Goal: Navigation & Orientation: Find specific page/section

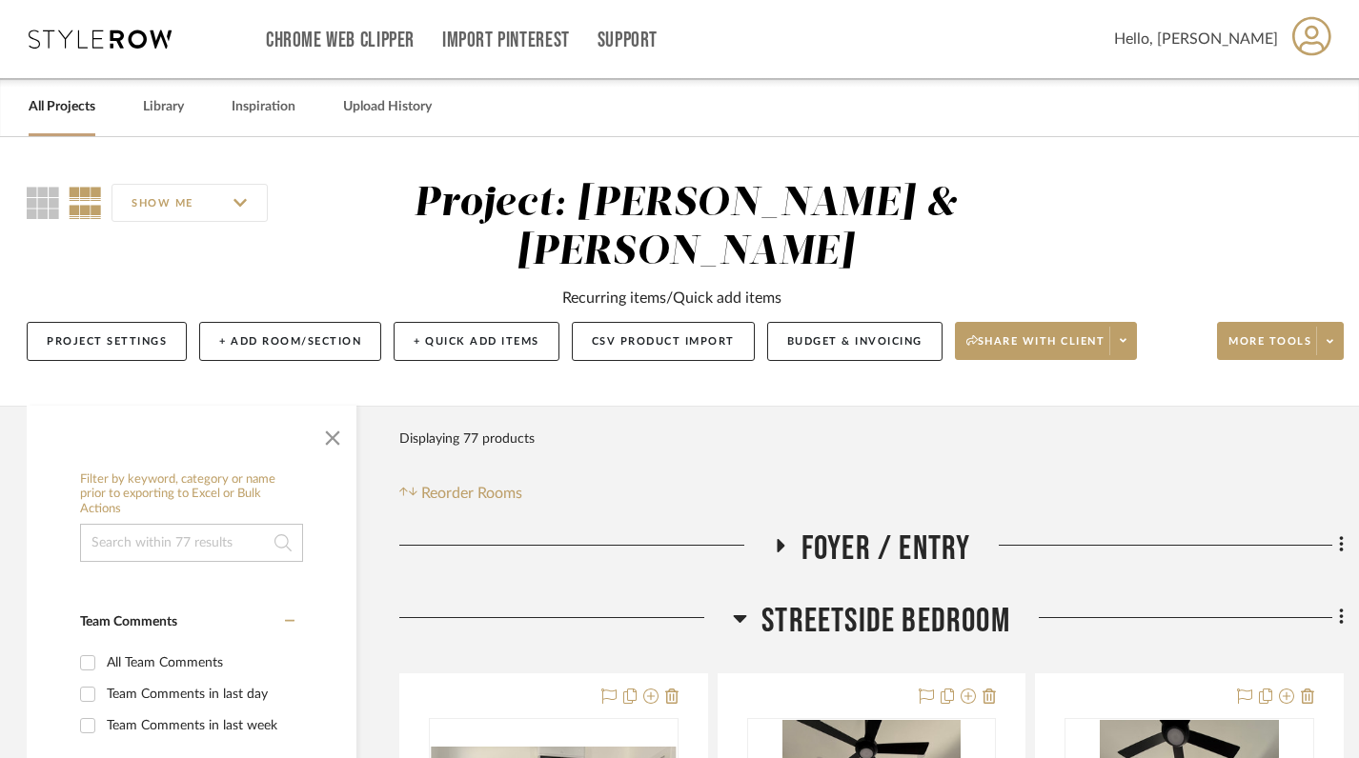
click at [62, 107] on link "All Projects" at bounding box center [62, 107] width 67 height 26
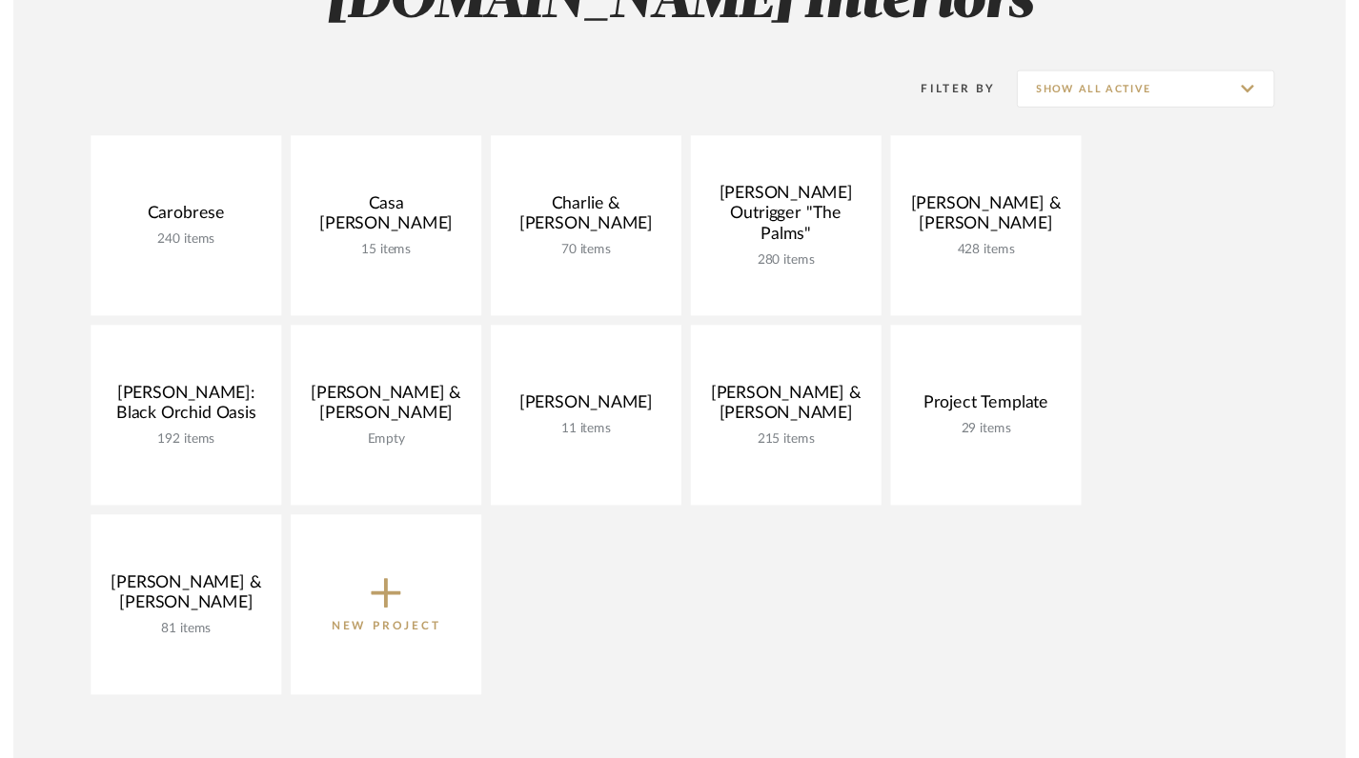
scroll to position [340, 0]
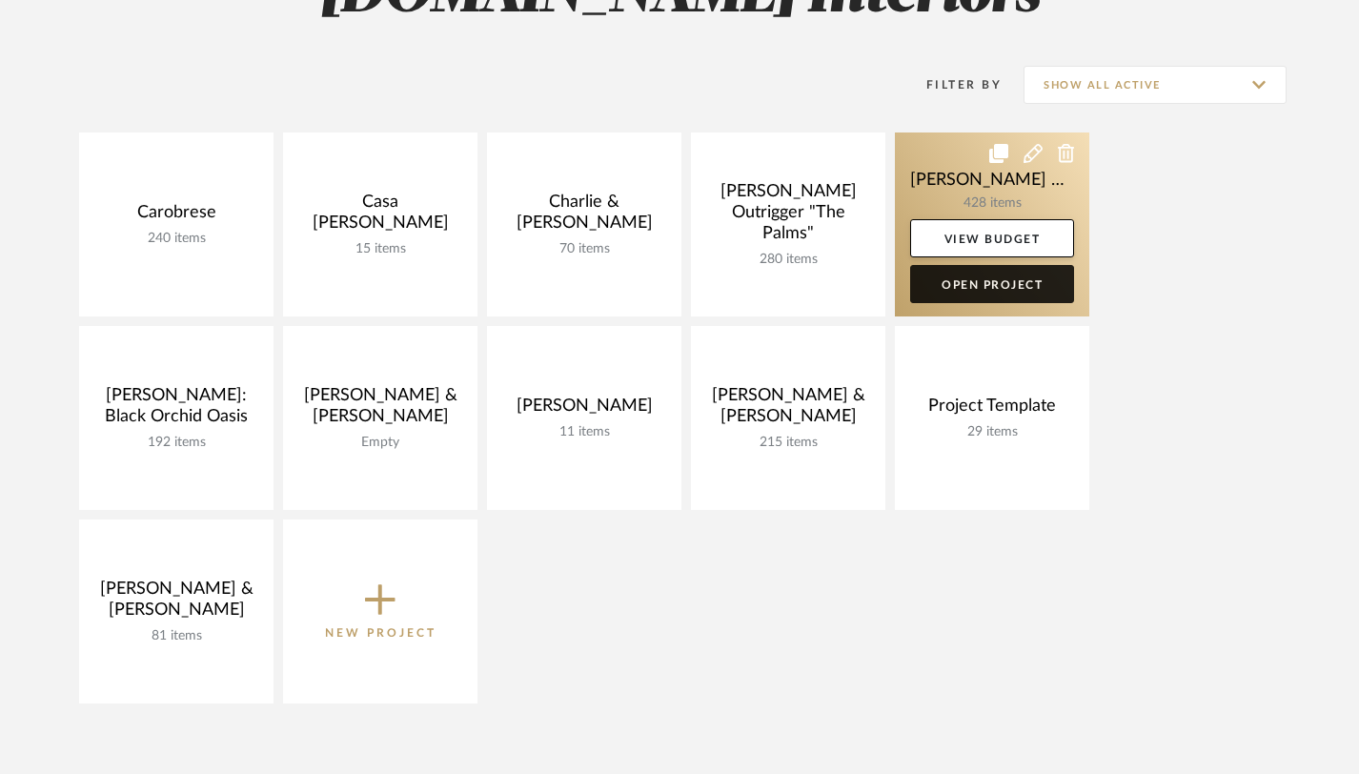
click at [994, 286] on link "Open Project" at bounding box center [992, 284] width 164 height 38
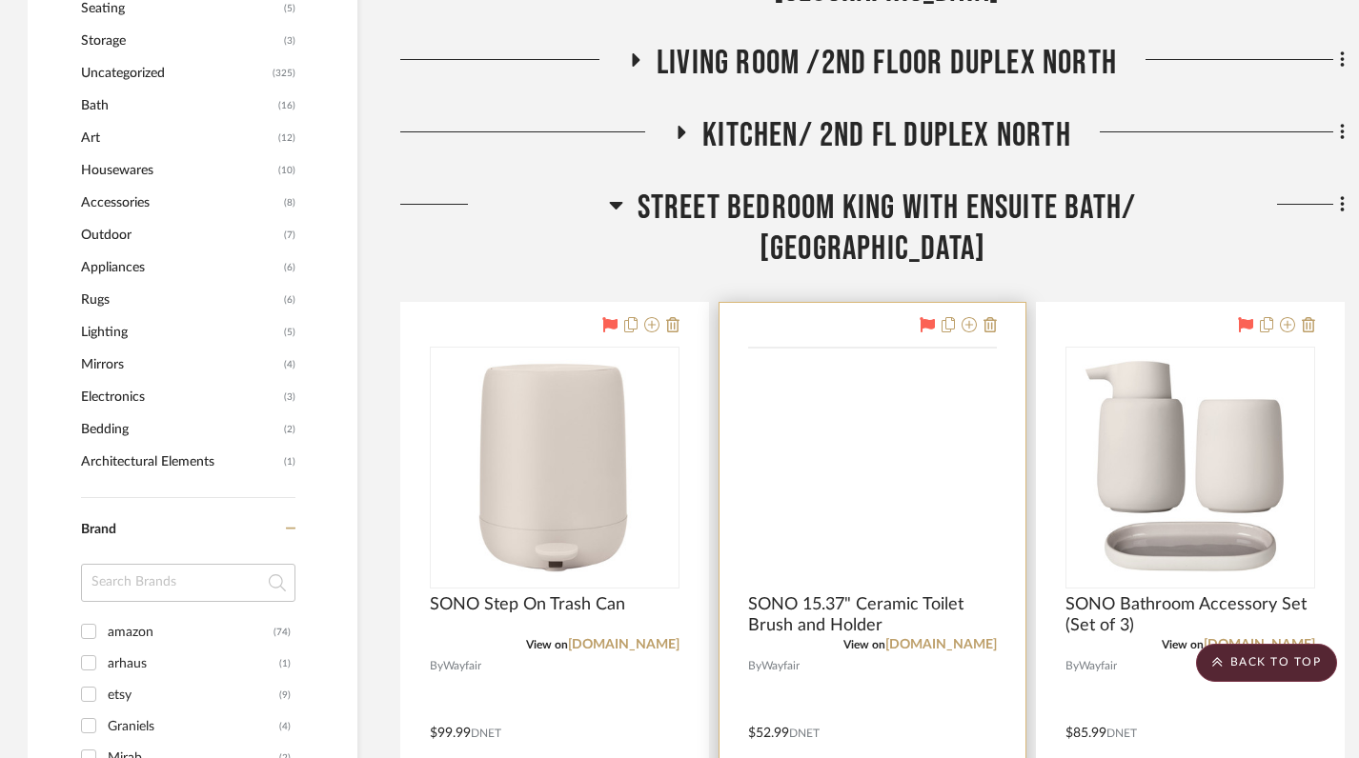
scroll to position [1309, 1]
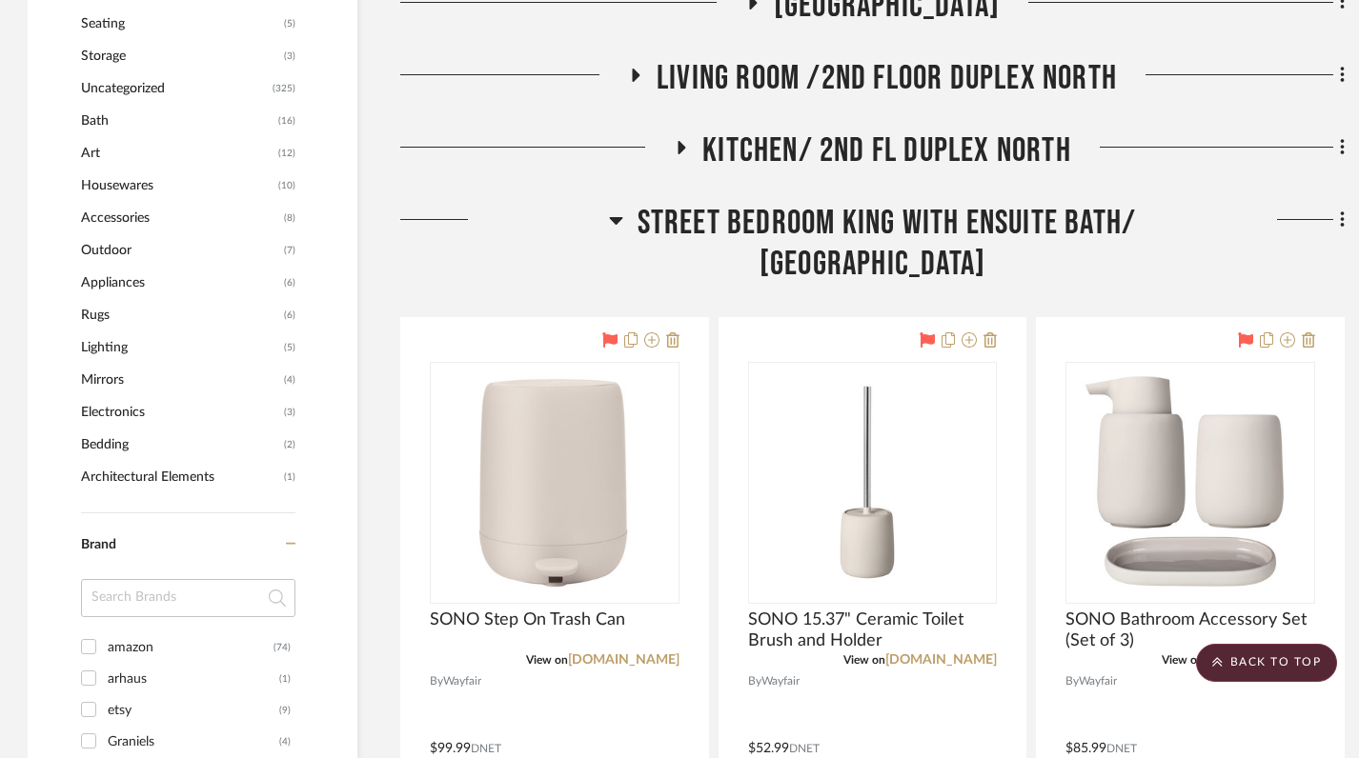
click at [609, 219] on icon at bounding box center [615, 221] width 13 height 8
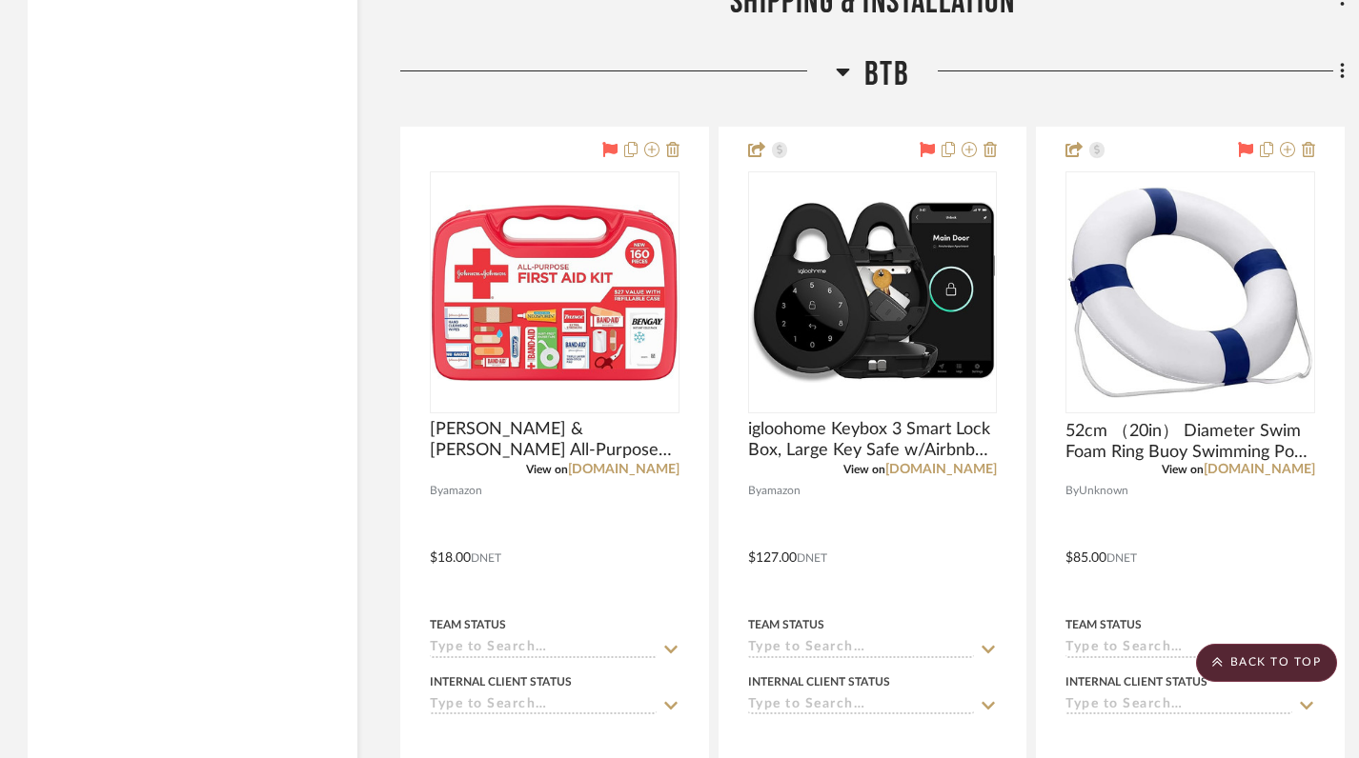
scroll to position [3065, 1]
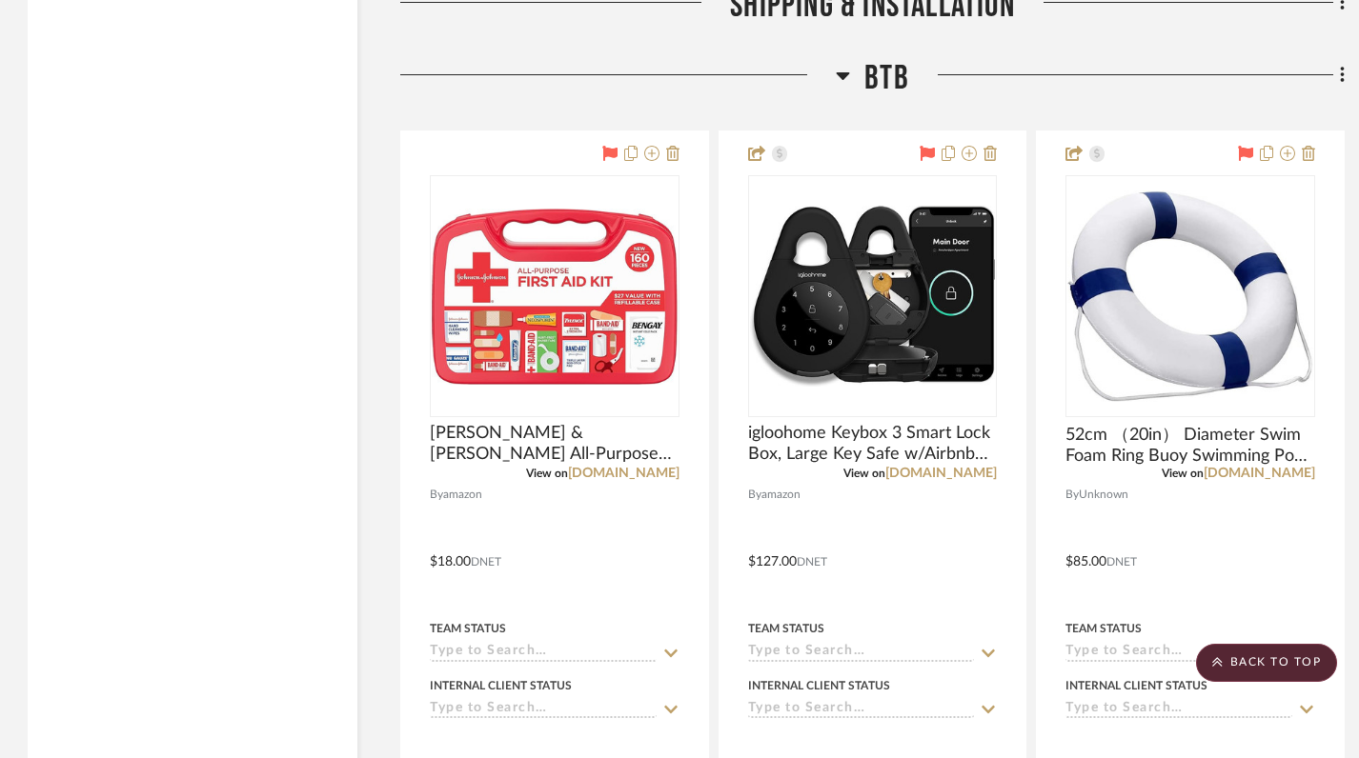
click at [844, 80] on icon at bounding box center [843, 76] width 13 height 8
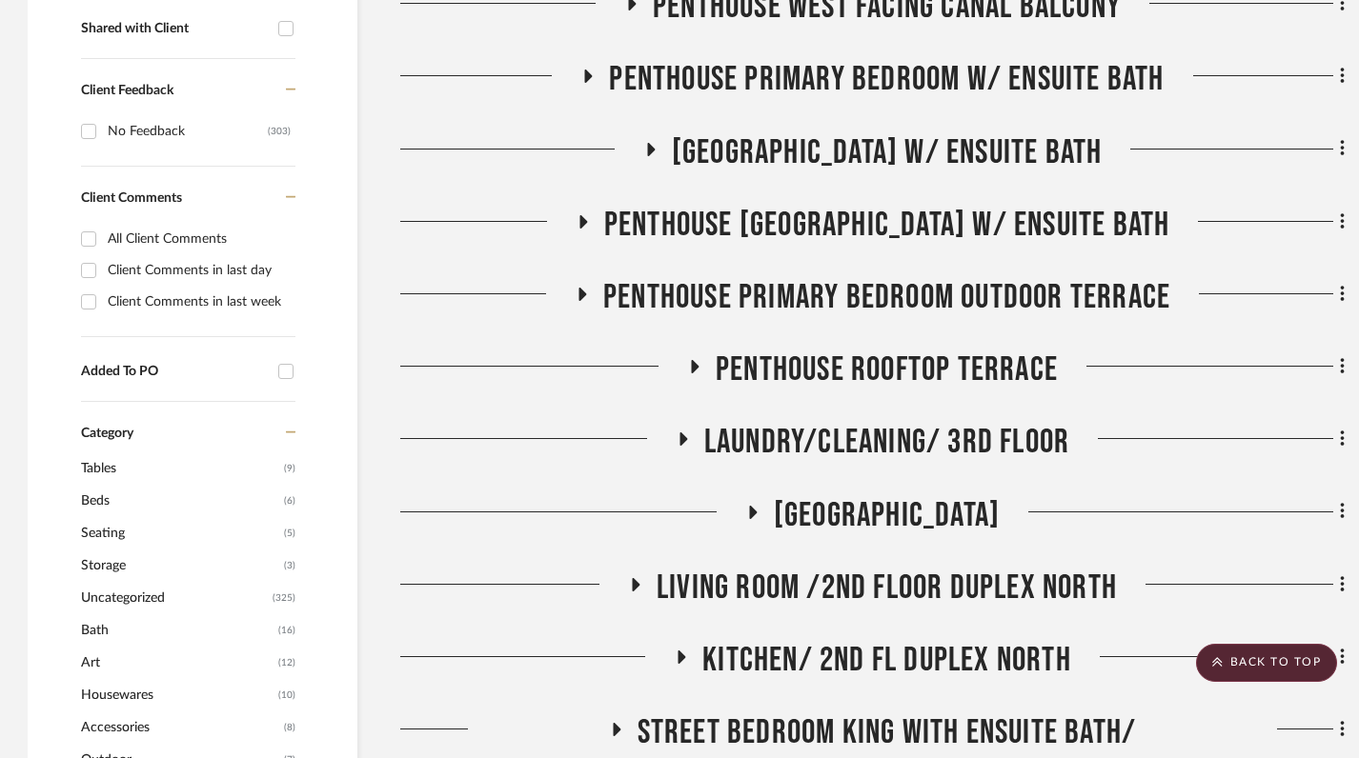
scroll to position [0, 1]
